Goal: Navigation & Orientation: Find specific page/section

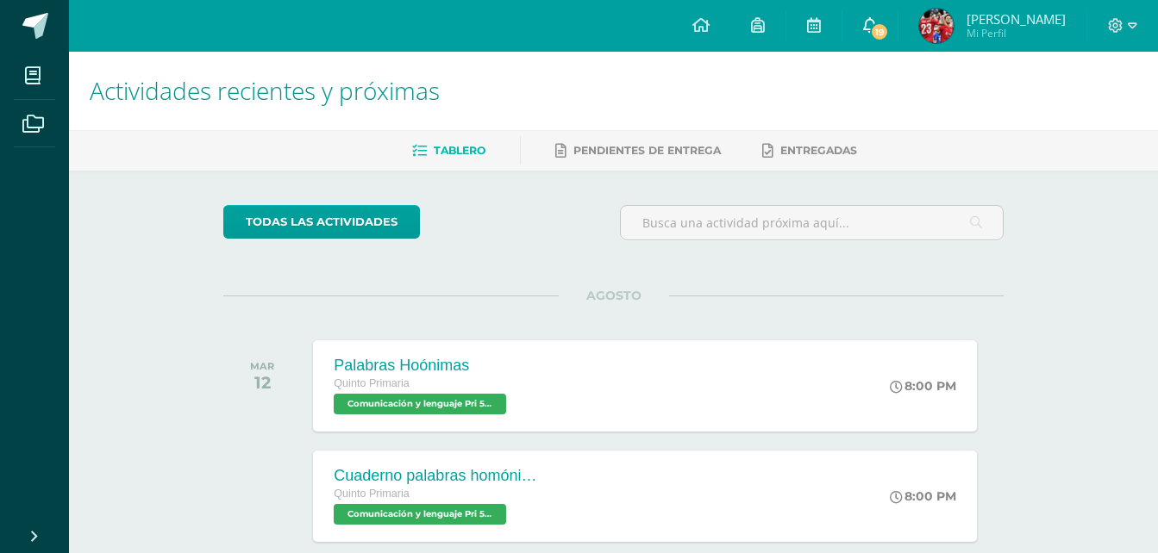
click at [889, 32] on span "19" at bounding box center [879, 31] width 19 height 19
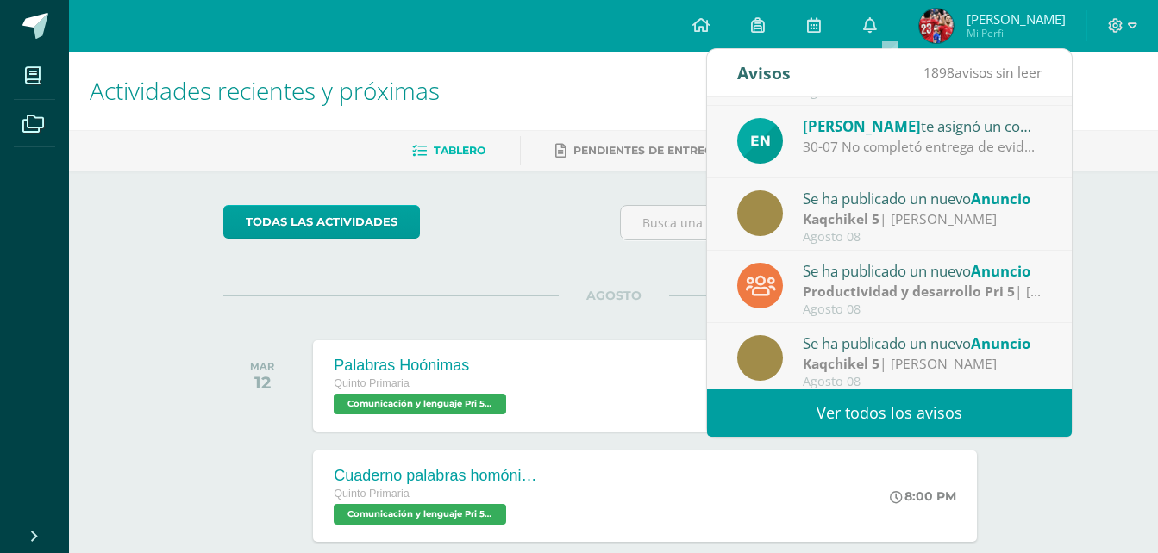
scroll to position [287, 0]
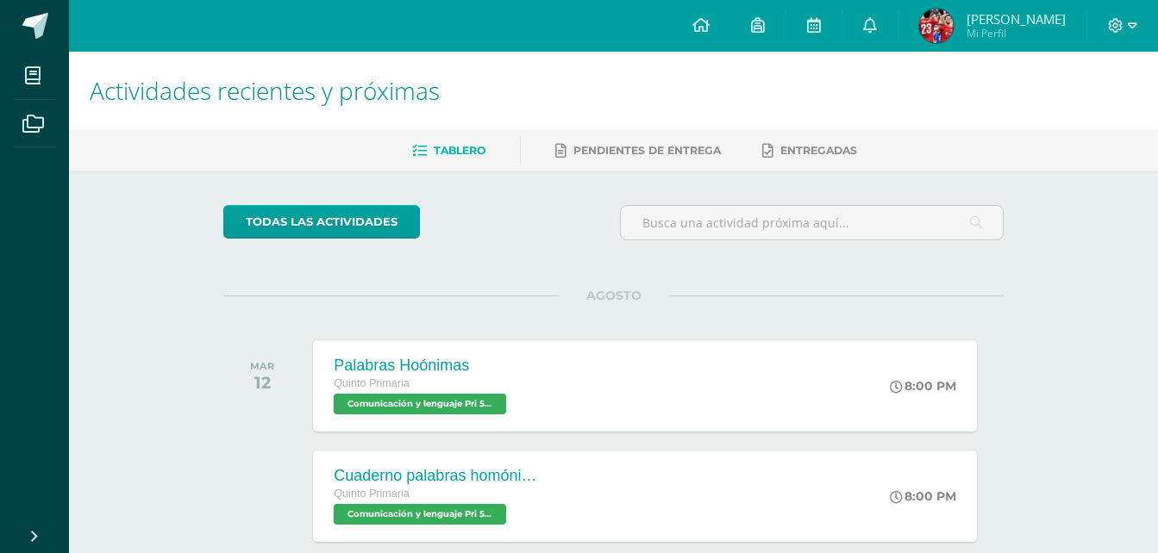
click at [1133, 280] on div "Actividades recientes y próximas Tablero Pendientes de entrega Entregadas todas…" at bounding box center [613, 346] width 1089 height 589
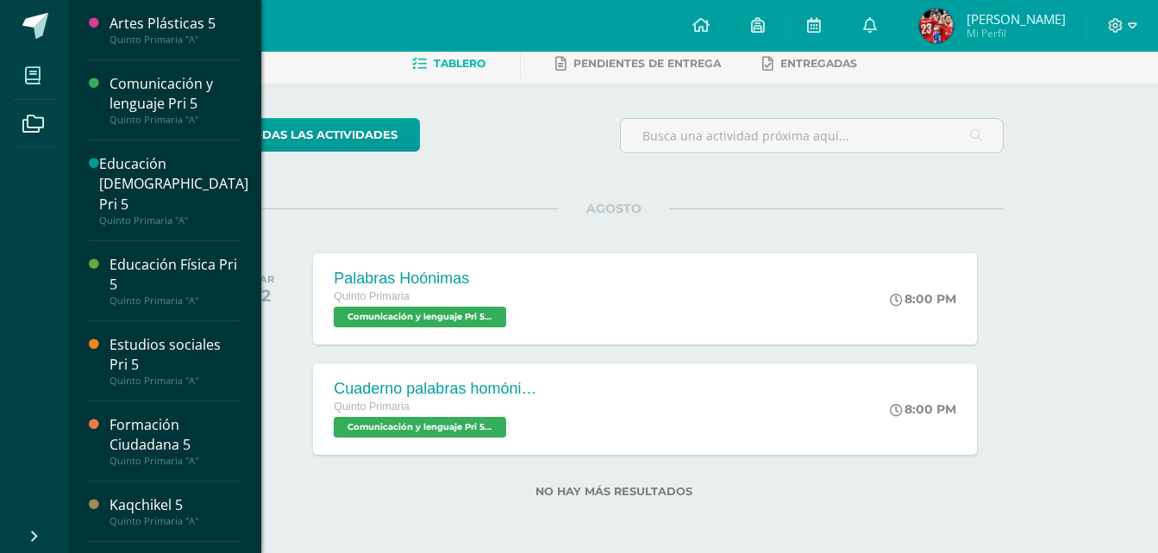
click at [31, 78] on icon at bounding box center [33, 75] width 16 height 17
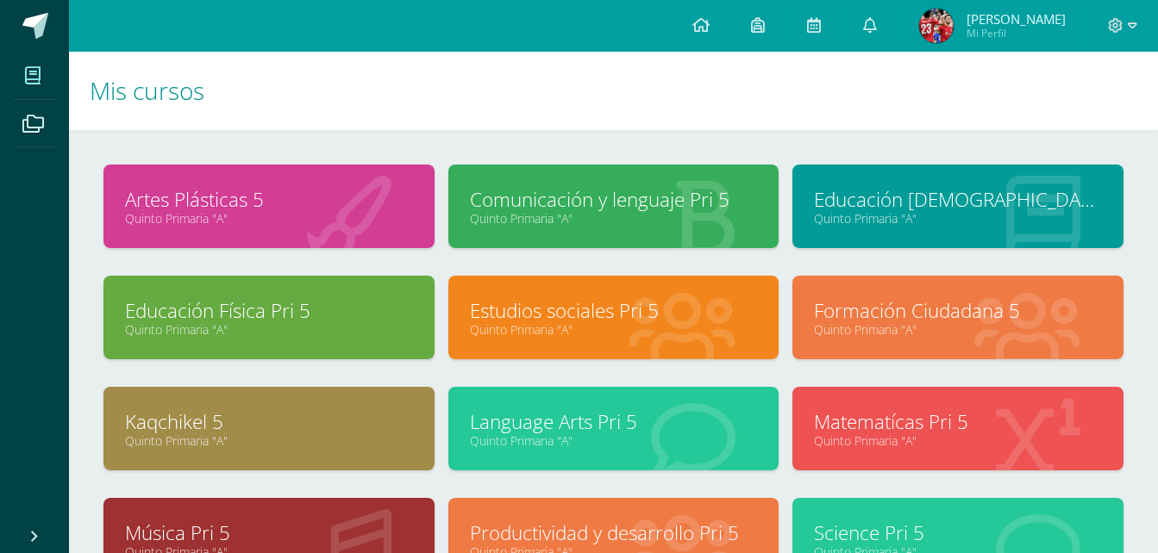
click at [928, 432] on link "Matematícas Pri 5" at bounding box center [958, 422] width 288 height 27
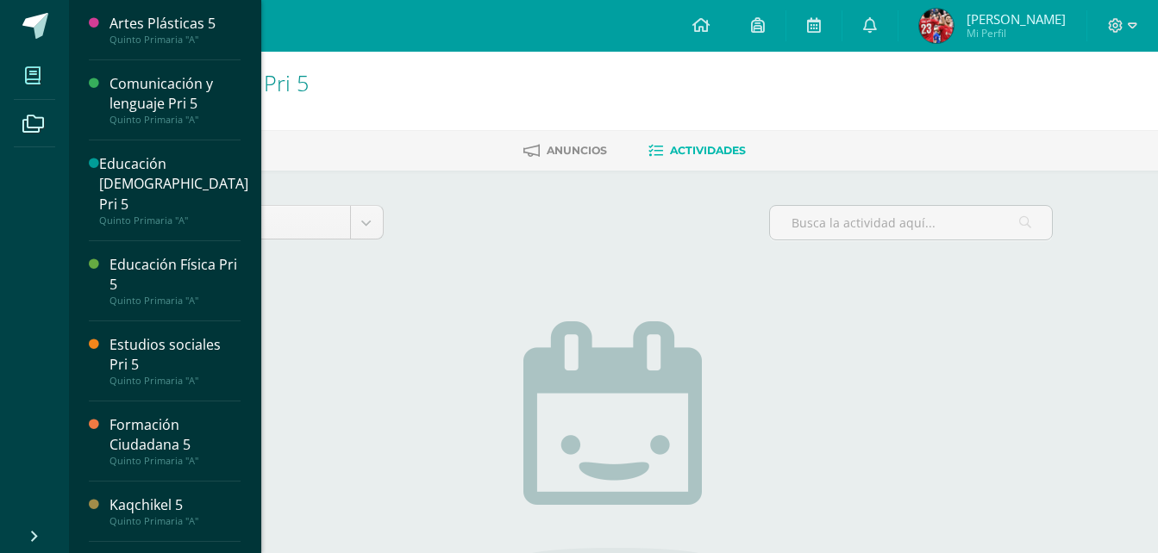
click at [34, 86] on span at bounding box center [33, 75] width 39 height 39
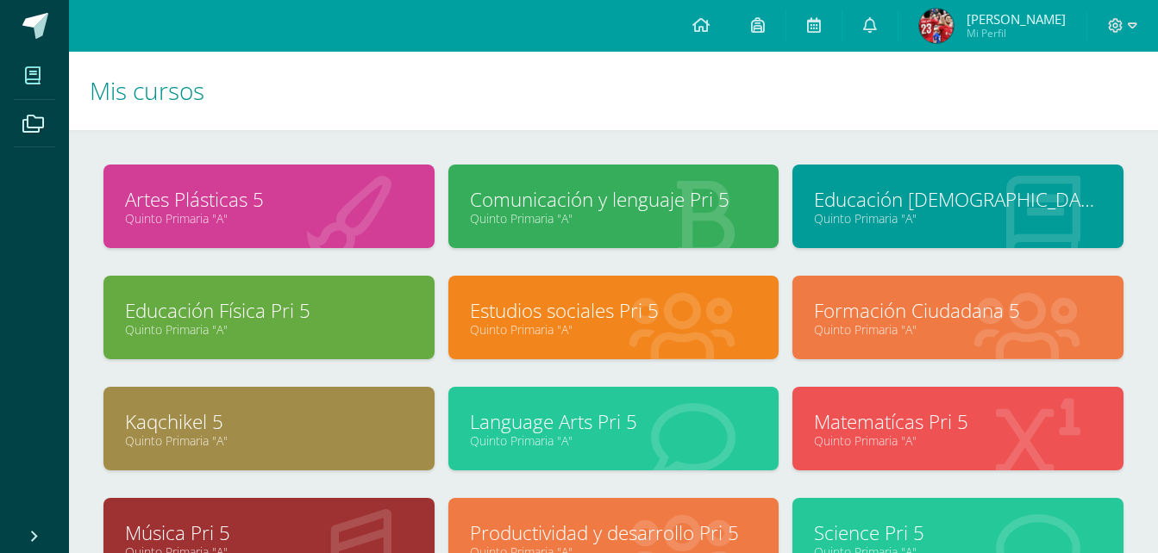
click at [918, 426] on link "Matematícas Pri 5" at bounding box center [958, 422] width 288 height 27
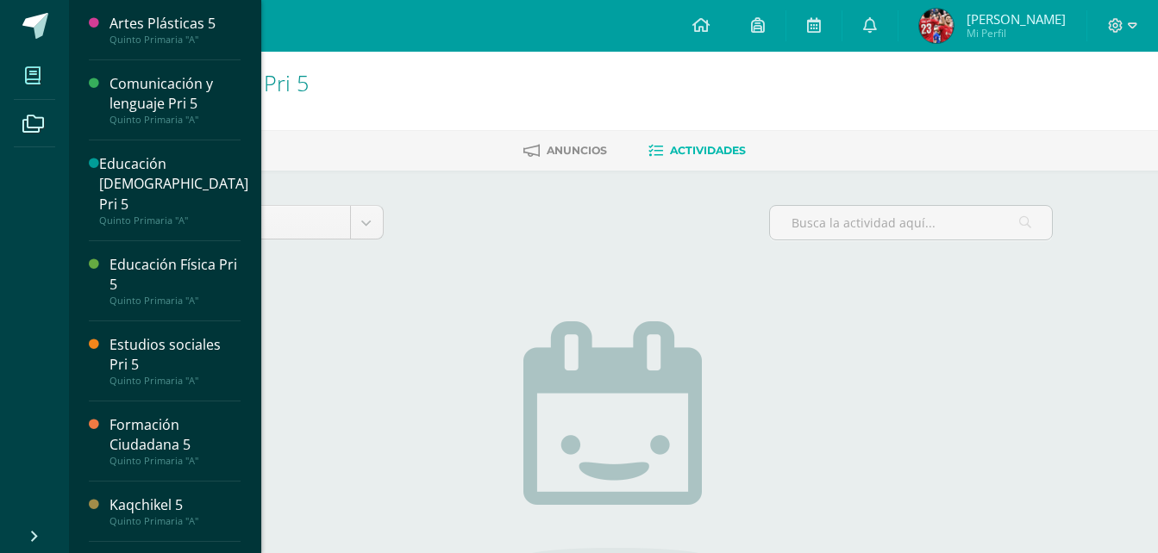
click at [41, 73] on span at bounding box center [33, 75] width 39 height 39
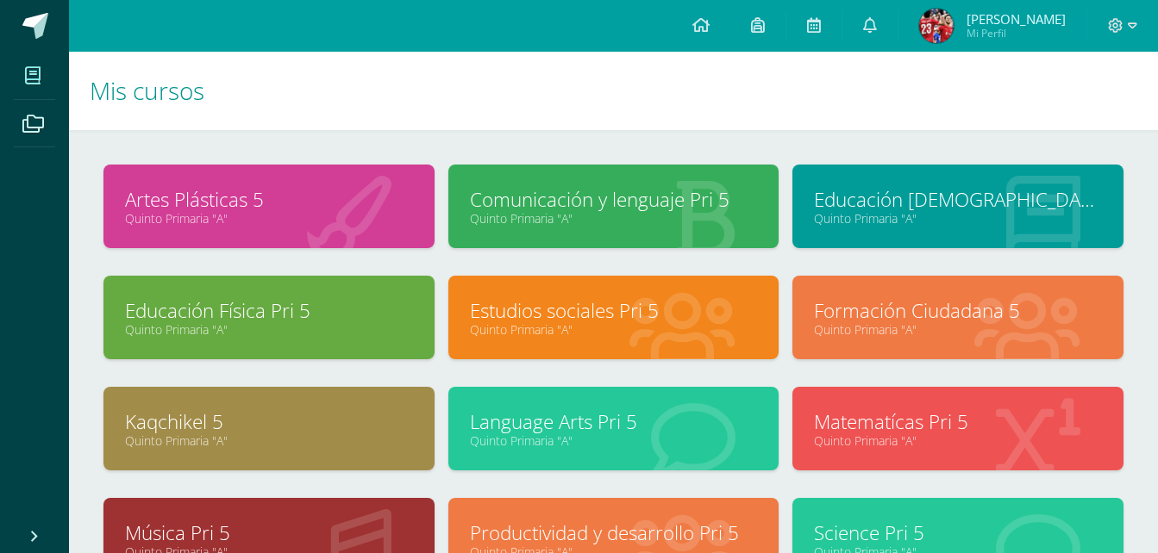
click at [824, 520] on link "Science Pri 5" at bounding box center [958, 533] width 288 height 27
